Goal: Task Accomplishment & Management: Manage account settings

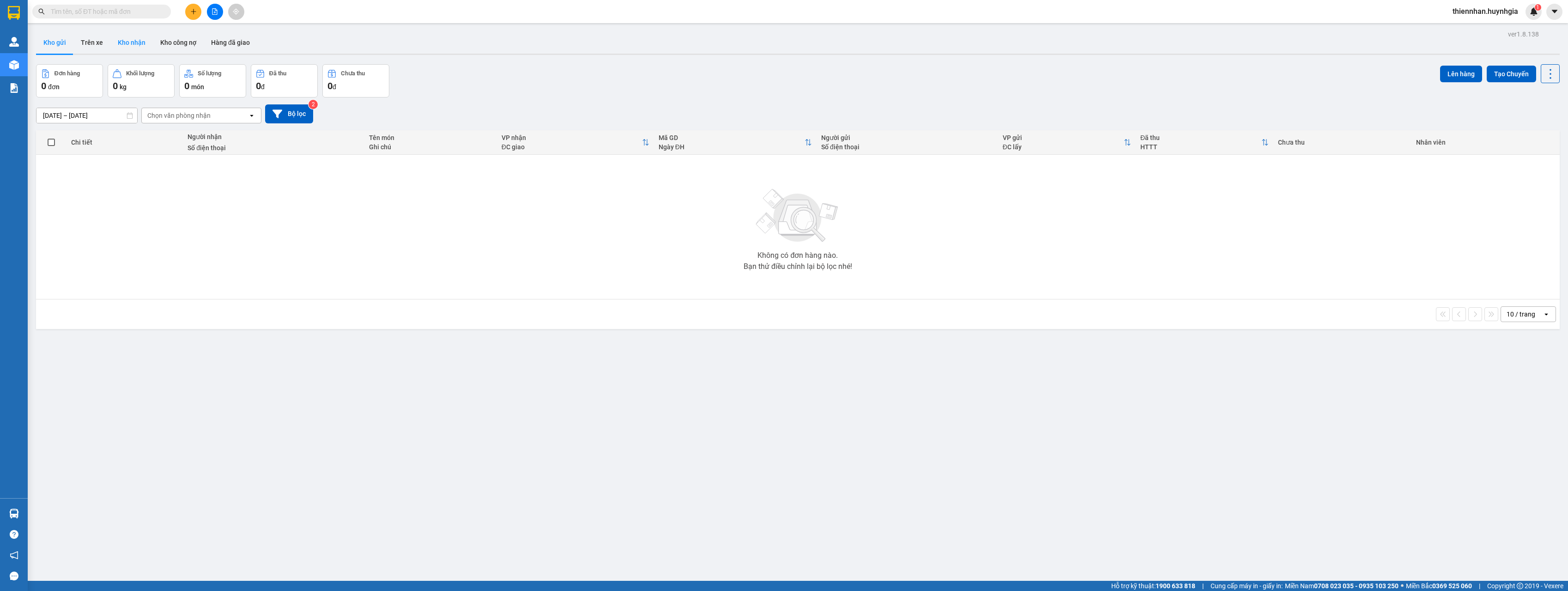
click at [129, 44] on button "Kho nhận" at bounding box center [131, 42] width 42 height 22
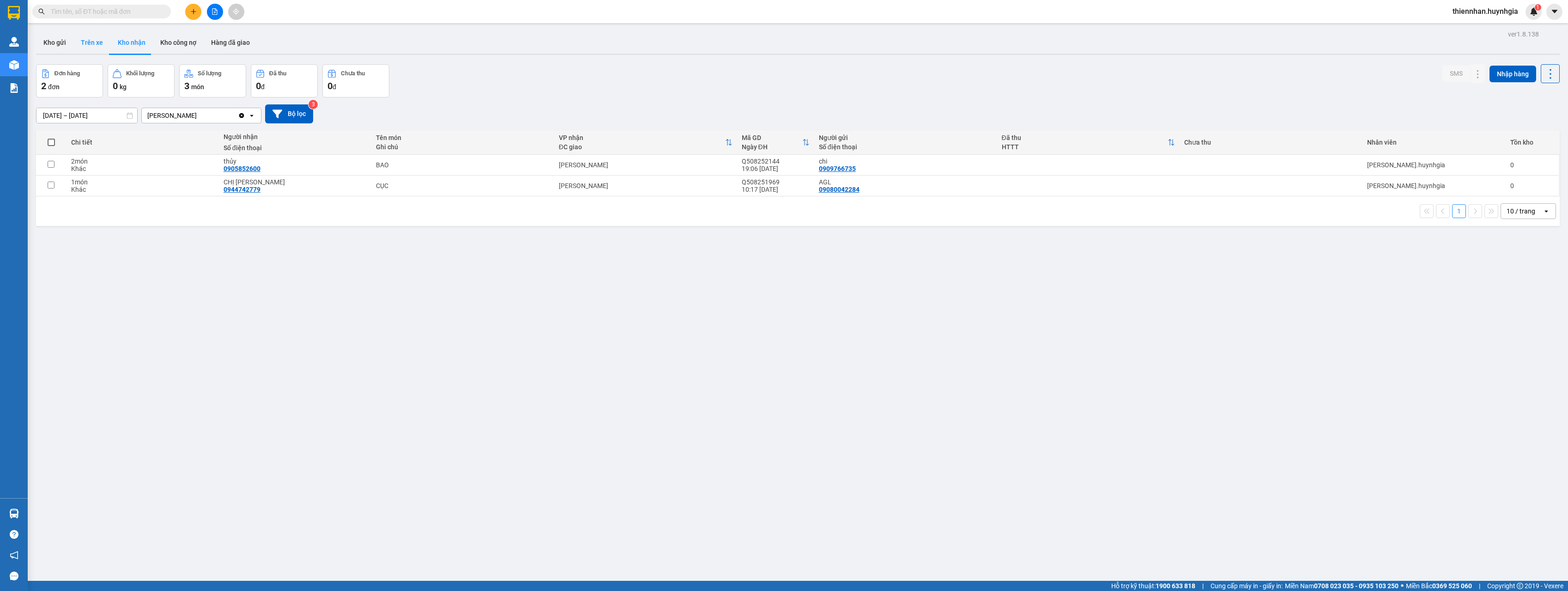
click at [86, 46] on button "Trên xe" at bounding box center [92, 42] width 37 height 22
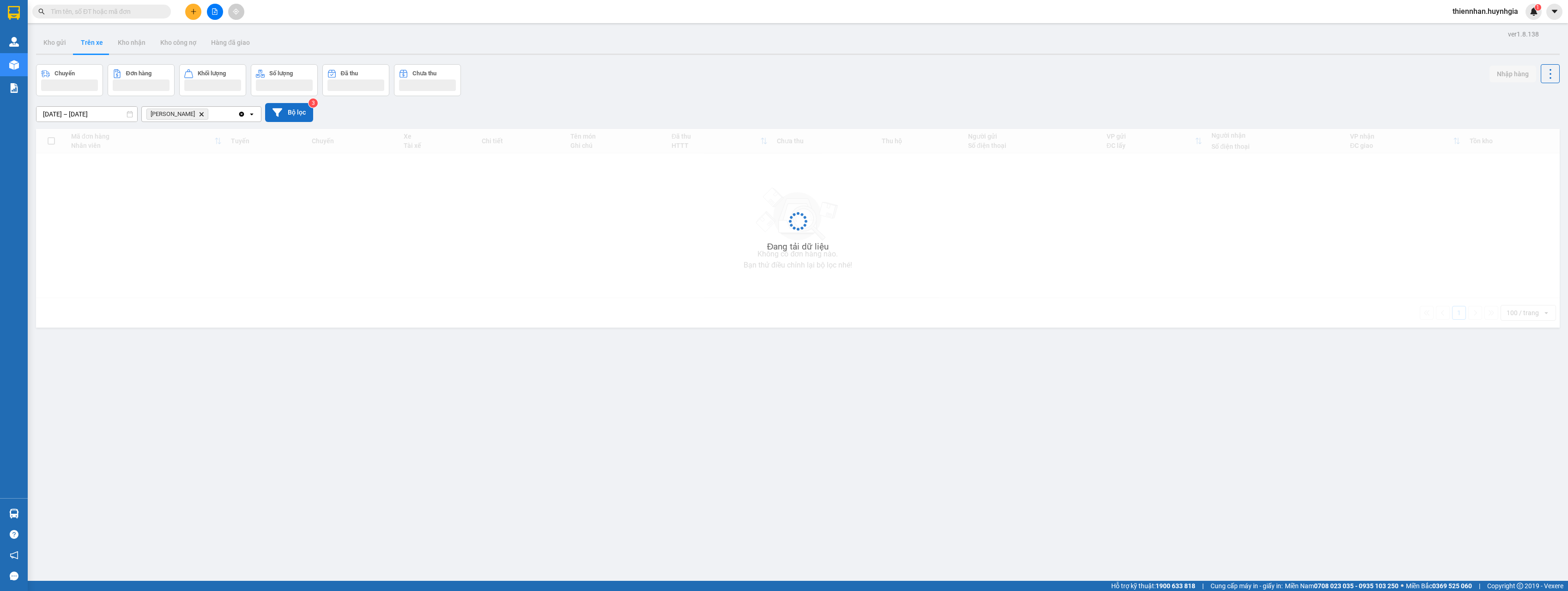
click at [282, 115] on button "Bộ lọc" at bounding box center [289, 112] width 48 height 19
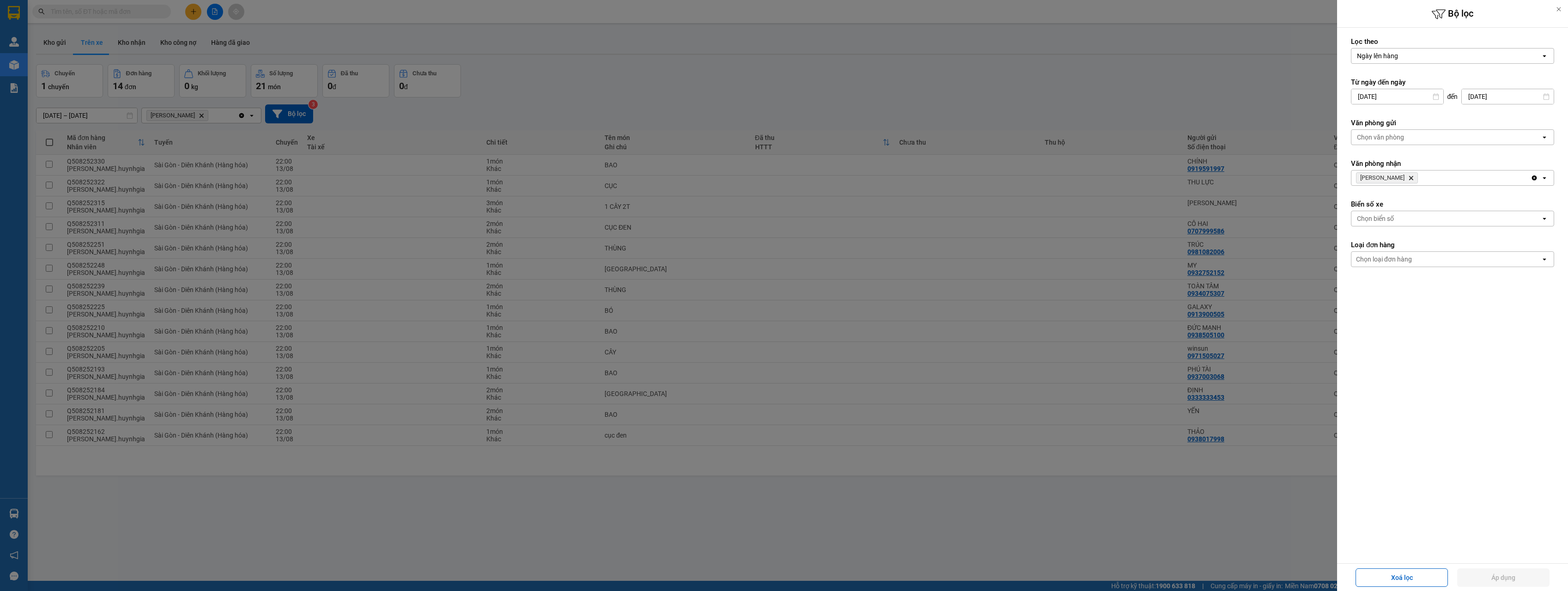
click at [1221, 484] on div at bounding box center [784, 295] width 1568 height 591
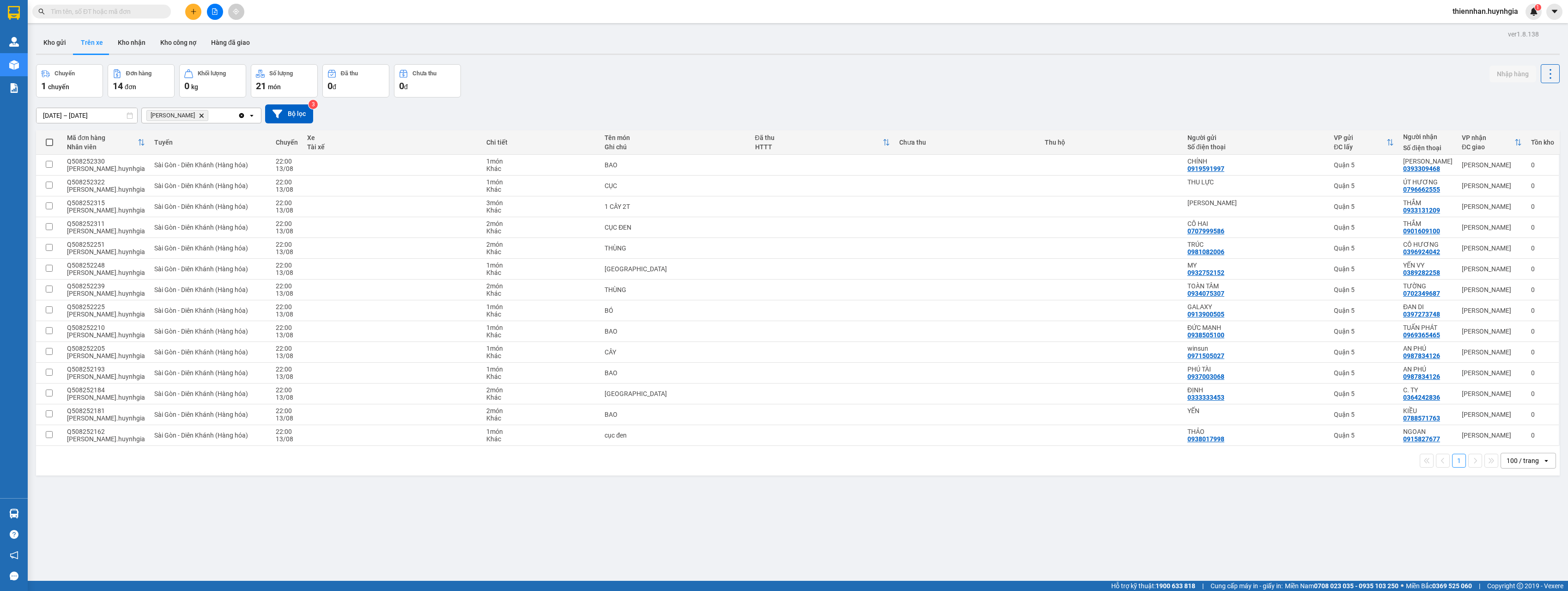
click at [1520, 460] on div "100 / trang" at bounding box center [1522, 461] width 32 height 9
click at [1521, 556] on div "100 / trang" at bounding box center [1521, 563] width 55 height 17
click at [1527, 290] on icon at bounding box center [1530, 290] width 6 height 6
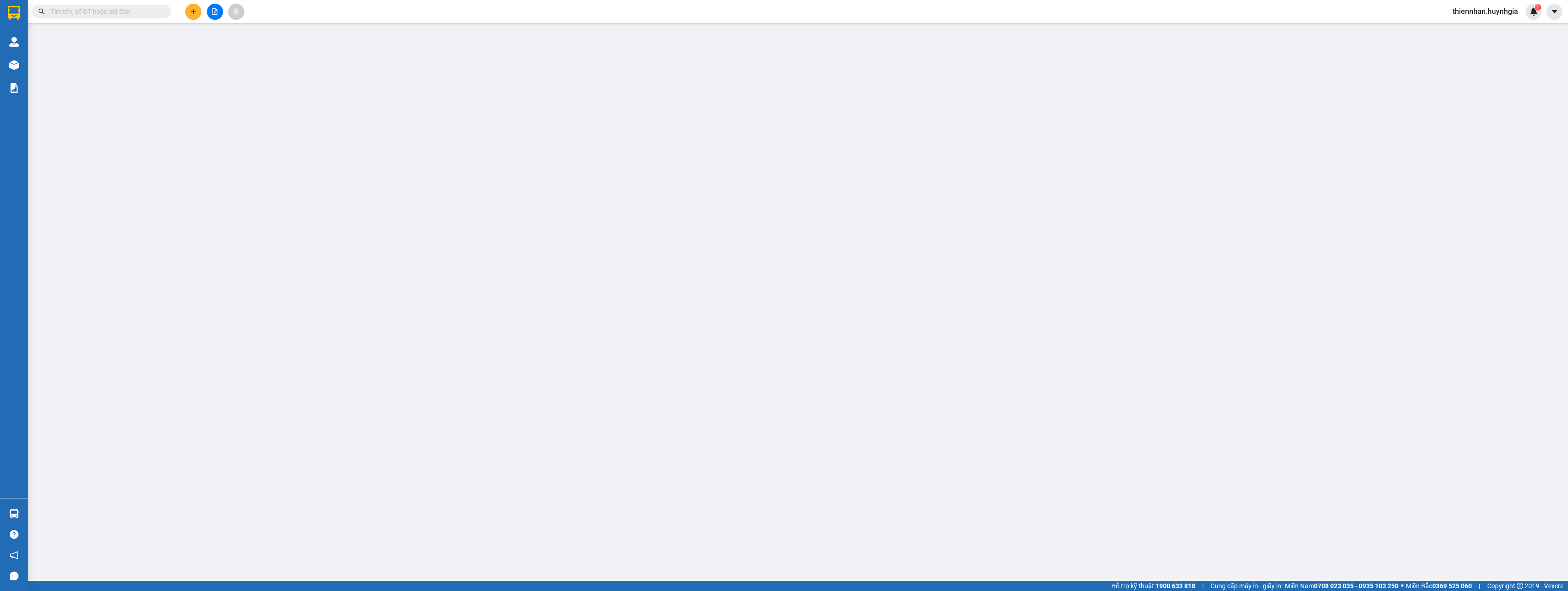
type input "0934075307"
type input "TOÀN TÂM"
type input "0702349687"
type input "TƯỜNG"
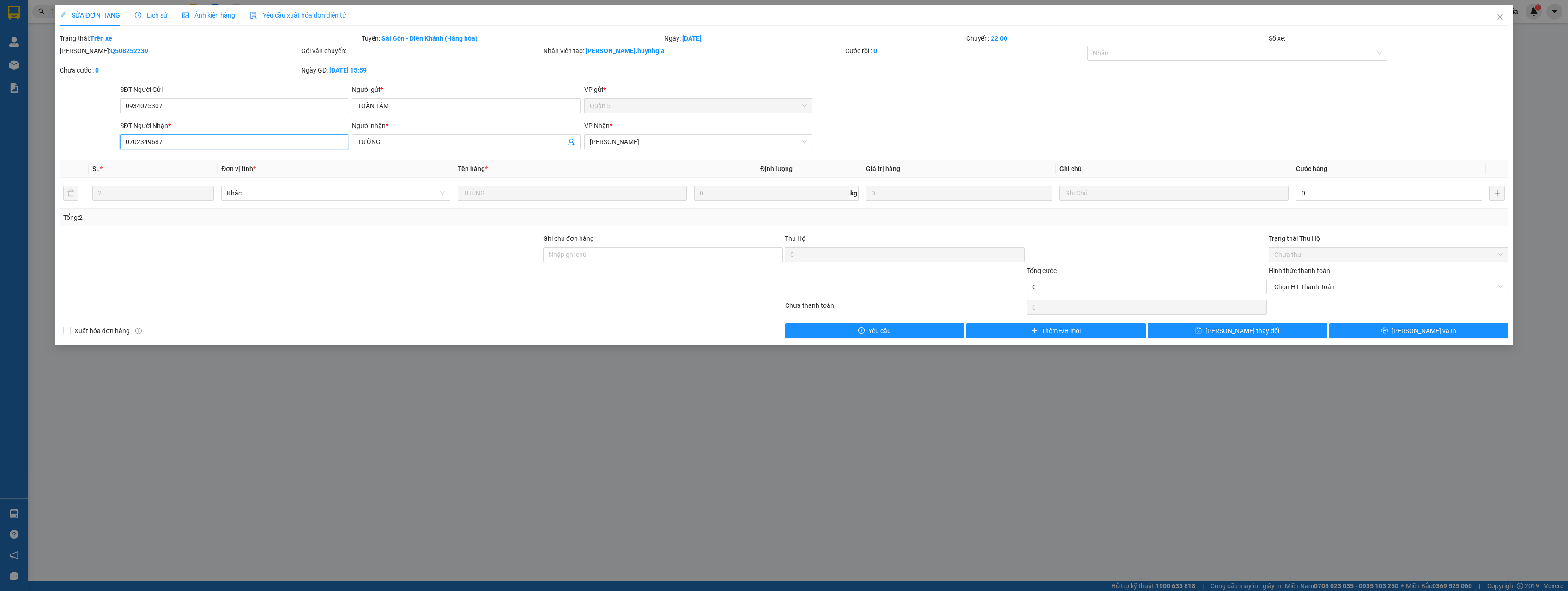
click at [225, 143] on input "0702349687" at bounding box center [234, 141] width 228 height 15
click at [551, 509] on div "SỬA ĐƠN HÀNG Lịch sử Ảnh kiện hàng Yêu cầu xuất hóa đơn điện tử Total Paid Fee …" at bounding box center [784, 295] width 1568 height 591
click at [31, 132] on div "SỬA ĐƠN HÀNG Lịch sử Ảnh kiện hàng Yêu cầu xuất hóa đơn điện tử Total Paid Fee …" at bounding box center [784, 295] width 1568 height 591
click at [1496, 14] on icon "close" at bounding box center [1500, 17] width 8 height 8
